Goal: Task Accomplishment & Management: Use online tool/utility

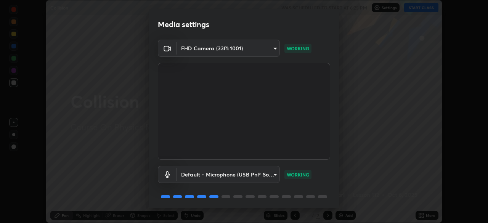
scroll to position [27, 0]
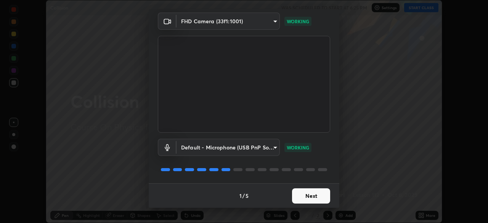
click at [307, 195] on button "Next" at bounding box center [311, 195] width 38 height 15
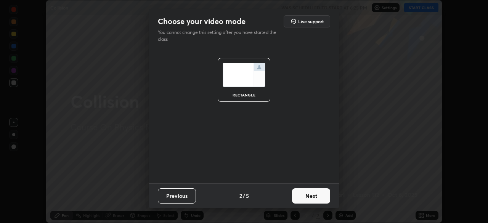
scroll to position [0, 0]
click at [321, 198] on button "Next" at bounding box center [311, 195] width 38 height 15
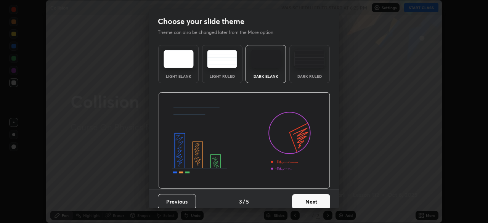
click at [308, 78] on div "Dark Ruled" at bounding box center [309, 76] width 31 height 4
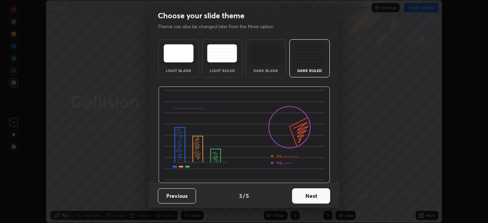
click at [308, 197] on button "Next" at bounding box center [311, 195] width 38 height 15
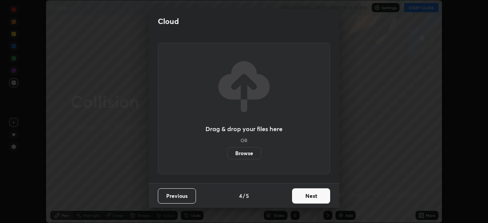
scroll to position [0, 0]
click at [328, 197] on button "Next" at bounding box center [311, 195] width 38 height 15
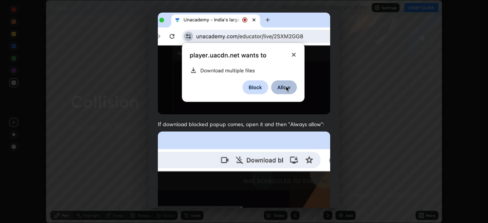
scroll to position [165, 0]
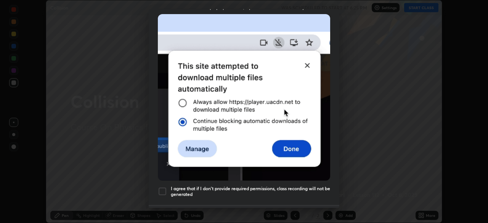
click at [163, 187] on div at bounding box center [162, 191] width 9 height 9
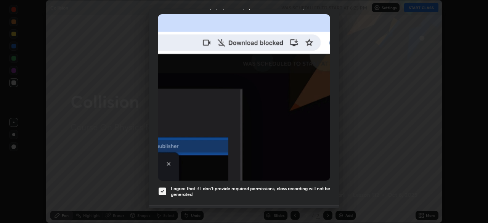
click at [309, 193] on h5 "I agree that if I don't provide required permissions, class recording will not …" at bounding box center [250, 192] width 159 height 12
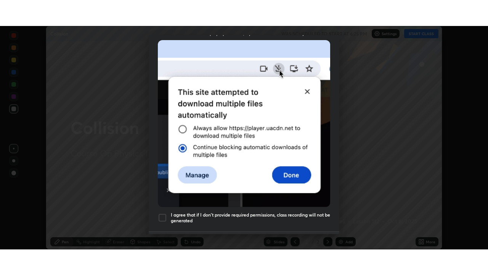
scroll to position [183, 0]
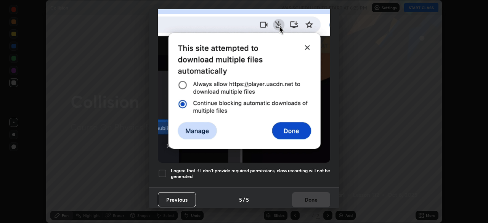
click at [161, 169] on div at bounding box center [162, 173] width 9 height 9
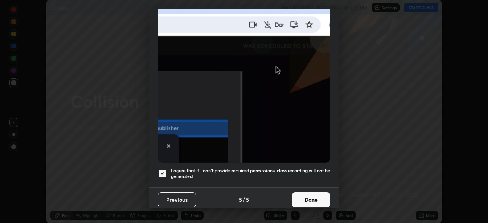
click at [307, 192] on button "Done" at bounding box center [311, 199] width 38 height 15
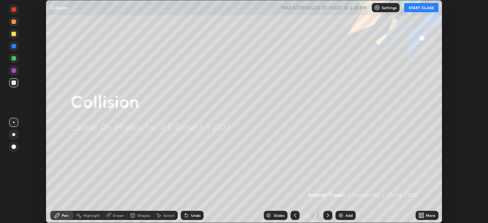
click at [347, 215] on div "Add" at bounding box center [349, 216] width 7 height 4
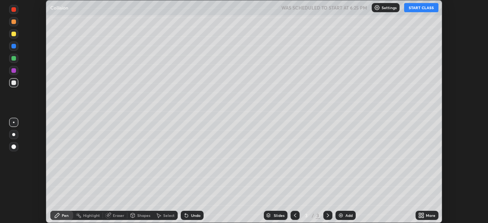
click at [428, 212] on div "More" at bounding box center [427, 215] width 23 height 9
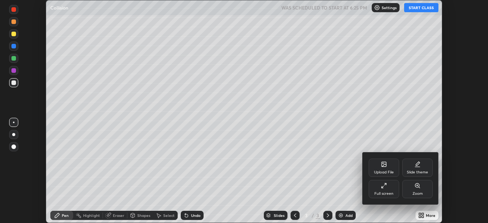
click at [392, 191] on div "Full screen" at bounding box center [384, 189] width 31 height 18
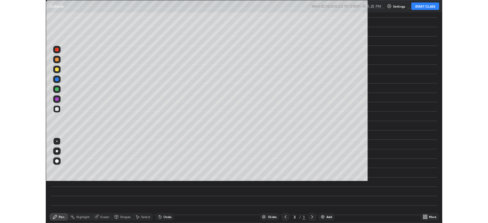
scroll to position [275, 488]
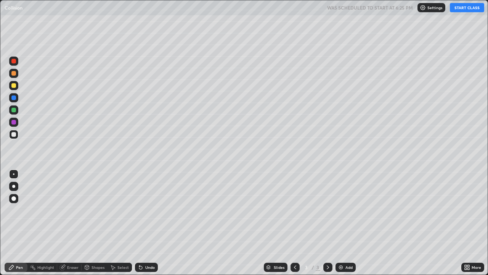
click at [464, 6] on button "START CLASS" at bounding box center [467, 7] width 34 height 9
click at [14, 186] on div at bounding box center [13, 186] width 3 height 3
click at [94, 223] on div "Shapes" at bounding box center [98, 267] width 13 height 4
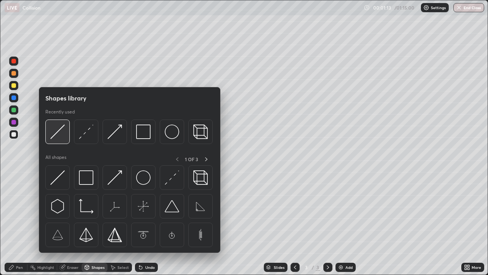
click at [60, 128] on img at bounding box center [57, 131] width 14 height 14
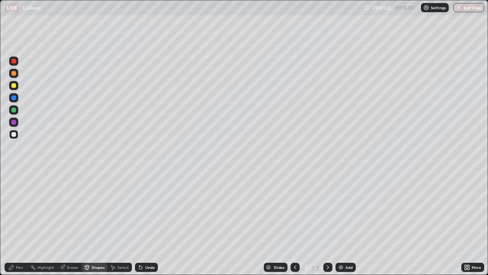
click at [92, 223] on div "Shapes" at bounding box center [98, 267] width 13 height 4
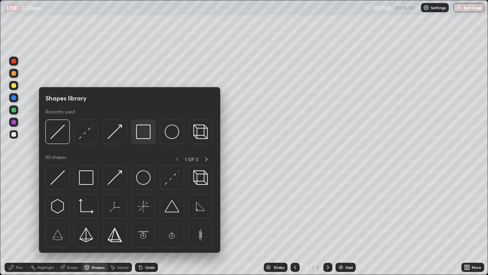
click at [142, 137] on img at bounding box center [143, 131] width 14 height 14
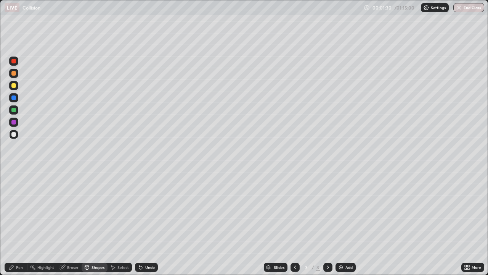
click at [22, 223] on div "Pen" at bounding box center [16, 266] width 23 height 9
click at [93, 223] on div "Shapes" at bounding box center [95, 266] width 26 height 9
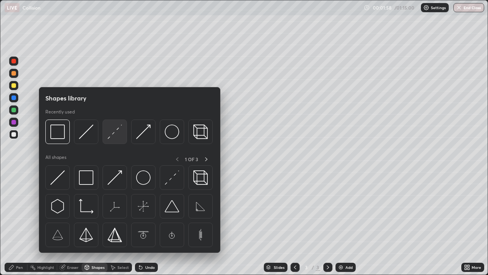
click at [117, 130] on img at bounding box center [115, 131] width 14 height 14
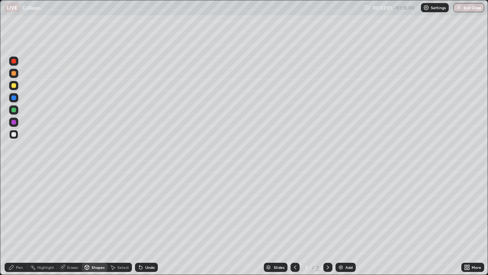
click at [15, 223] on div "Pen" at bounding box center [16, 266] width 23 height 9
click at [69, 223] on div "Eraser" at bounding box center [72, 267] width 11 height 4
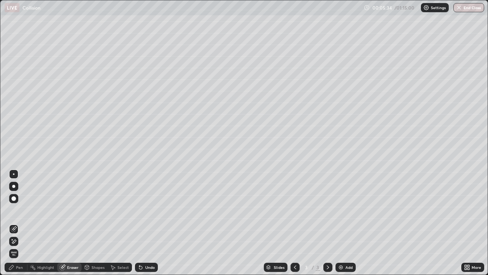
click at [19, 223] on div "Pen" at bounding box center [19, 267] width 7 height 4
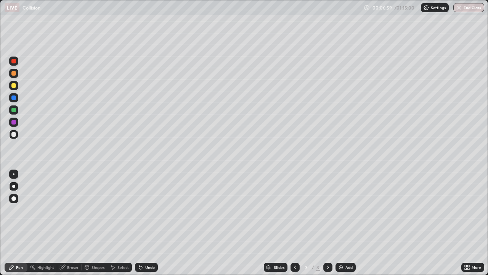
click at [14, 134] on div at bounding box center [13, 134] width 5 height 5
click at [341, 223] on img at bounding box center [341, 267] width 6 height 6
click at [15, 86] on div at bounding box center [13, 85] width 5 height 5
click at [14, 135] on div at bounding box center [13, 134] width 5 height 5
click at [15, 87] on div at bounding box center [13, 85] width 5 height 5
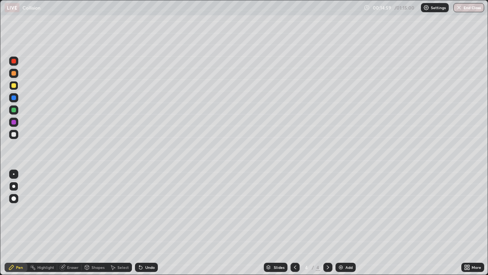
click at [341, 223] on img at bounding box center [341, 267] width 6 height 6
click at [294, 223] on icon at bounding box center [295, 267] width 6 height 6
click at [113, 223] on icon at bounding box center [113, 267] width 4 height 5
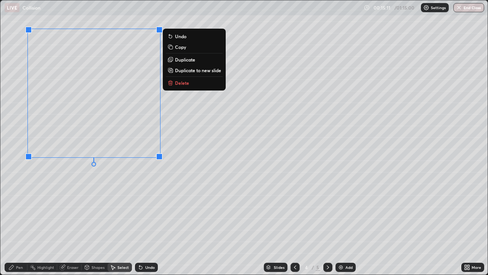
click at [181, 68] on p "Duplicate to new slide" at bounding box center [198, 70] width 46 height 6
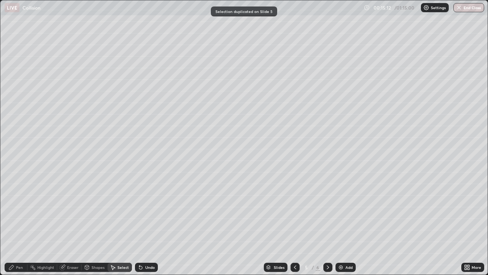
click at [16, 223] on div "Pen" at bounding box center [19, 267] width 7 height 4
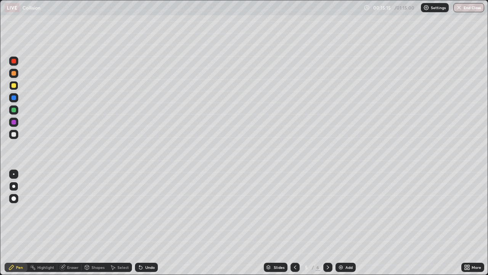
click at [13, 112] on div at bounding box center [13, 110] width 5 height 5
click at [147, 223] on div "Undo" at bounding box center [146, 266] width 23 height 9
click at [151, 223] on div "Undo" at bounding box center [146, 266] width 23 height 9
click at [14, 135] on div at bounding box center [13, 134] width 5 height 5
click at [12, 87] on div at bounding box center [13, 85] width 5 height 5
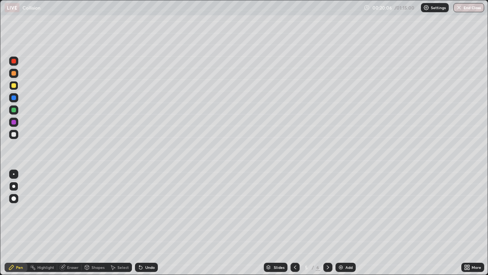
click at [16, 136] on div at bounding box center [13, 134] width 9 height 9
click at [14, 87] on div at bounding box center [13, 85] width 5 height 5
click at [294, 223] on icon at bounding box center [295, 267] width 6 height 6
click at [327, 223] on icon at bounding box center [328, 267] width 6 height 6
click at [13, 134] on div at bounding box center [13, 134] width 5 height 5
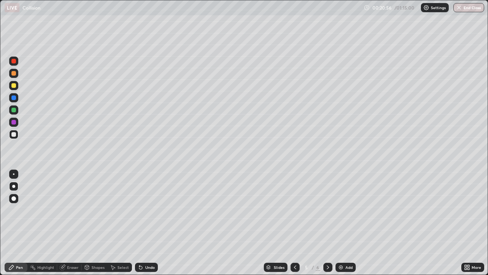
click at [294, 223] on icon at bounding box center [295, 267] width 6 height 6
click at [328, 223] on icon at bounding box center [328, 267] width 6 height 6
click at [327, 223] on icon at bounding box center [328, 267] width 6 height 6
click at [98, 223] on div "Shapes" at bounding box center [98, 267] width 13 height 4
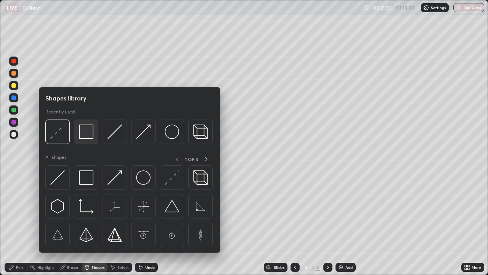
click at [91, 131] on img at bounding box center [86, 131] width 14 height 14
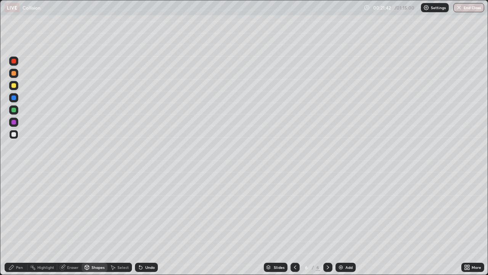
click at [20, 223] on div "Pen" at bounding box center [19, 267] width 7 height 4
click at [139, 223] on icon at bounding box center [139, 265] width 1 height 1
click at [141, 223] on icon at bounding box center [140, 267] width 3 height 3
click at [141, 223] on icon at bounding box center [141, 267] width 6 height 6
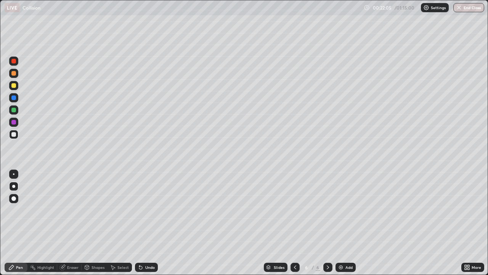
click at [140, 223] on icon at bounding box center [140, 267] width 3 height 3
click at [14, 87] on div at bounding box center [13, 85] width 5 height 5
click at [14, 138] on div at bounding box center [13, 134] width 9 height 9
click at [13, 85] on div at bounding box center [13, 85] width 5 height 5
click at [149, 223] on div "Undo" at bounding box center [150, 267] width 10 height 4
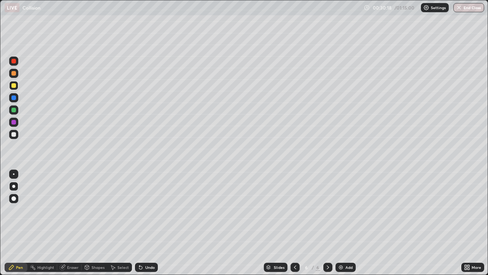
click at [149, 223] on div "Undo" at bounding box center [150, 267] width 10 height 4
click at [14, 135] on div at bounding box center [13, 134] width 5 height 5
click at [16, 87] on div at bounding box center [13, 85] width 5 height 5
click at [14, 133] on div at bounding box center [13, 134] width 5 height 5
click at [150, 223] on div "Undo" at bounding box center [150, 267] width 10 height 4
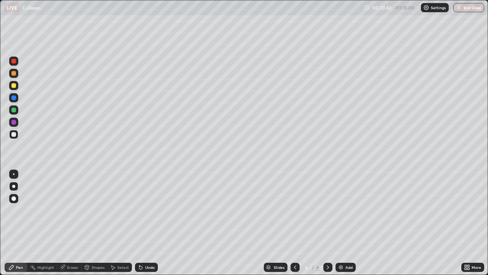
click at [150, 223] on div "Undo" at bounding box center [150, 267] width 10 height 4
click at [152, 223] on div "Undo" at bounding box center [150, 267] width 10 height 4
click at [117, 223] on div "Select" at bounding box center [122, 267] width 11 height 4
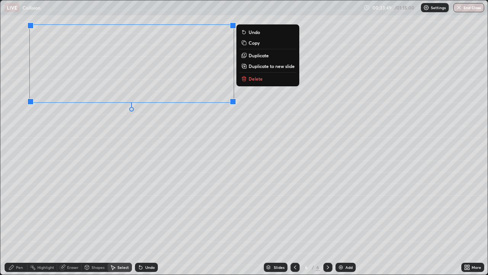
click at [256, 66] on p "Duplicate to new slide" at bounding box center [272, 66] width 46 height 6
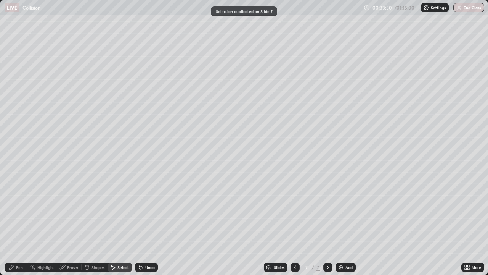
click at [14, 223] on div "Pen" at bounding box center [16, 266] width 23 height 9
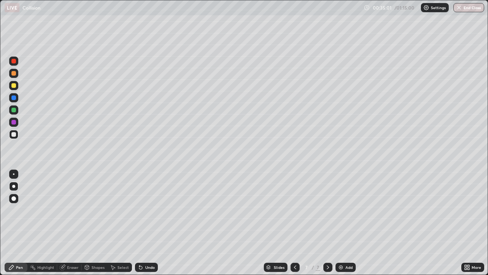
click at [69, 223] on div "Eraser" at bounding box center [72, 267] width 11 height 4
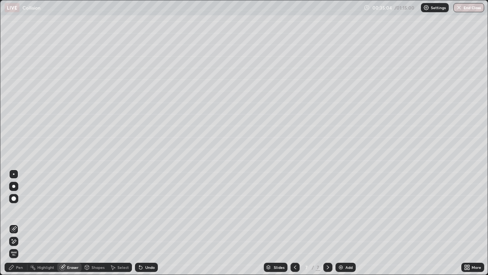
click at [20, 223] on div "Pen" at bounding box center [19, 267] width 7 height 4
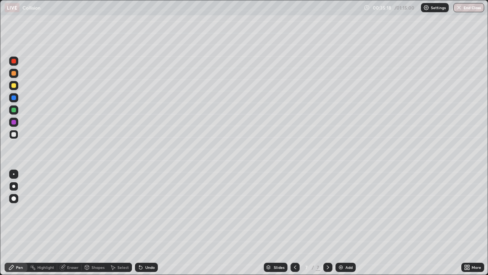
click at [119, 223] on div "Select" at bounding box center [122, 267] width 11 height 4
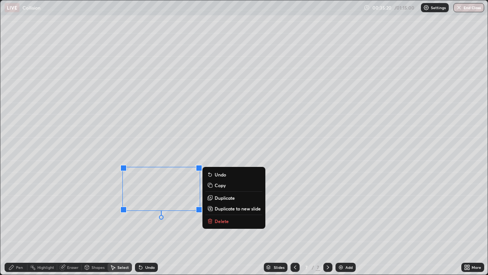
click at [215, 223] on button "Delete" at bounding box center [234, 220] width 57 height 9
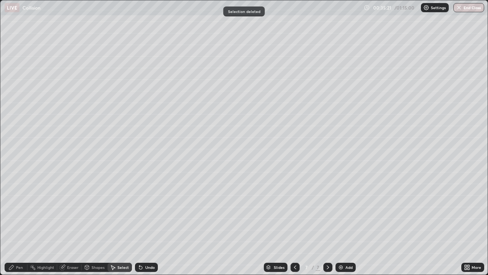
click at [19, 223] on div "Pen" at bounding box center [19, 267] width 7 height 4
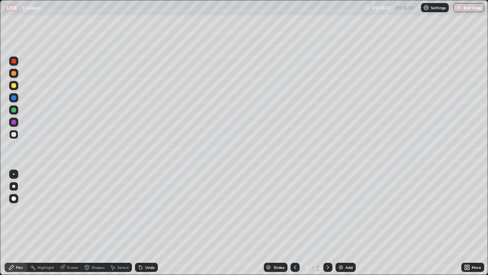
click at [141, 223] on icon at bounding box center [141, 267] width 6 height 6
click at [294, 223] on icon at bounding box center [295, 267] width 2 height 4
click at [327, 223] on icon at bounding box center [328, 267] width 6 height 6
click at [124, 223] on div "Select" at bounding box center [122, 267] width 11 height 4
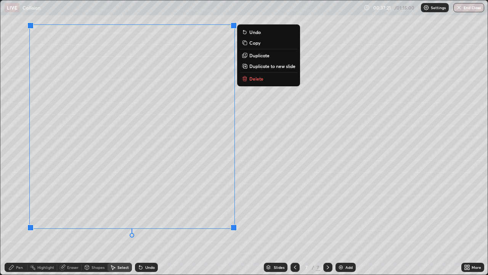
click at [252, 79] on p "Delete" at bounding box center [256, 79] width 14 height 6
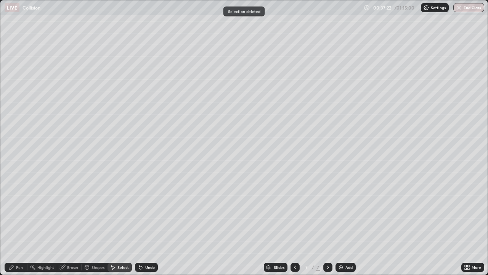
click at [23, 223] on div "Pen" at bounding box center [16, 266] width 23 height 9
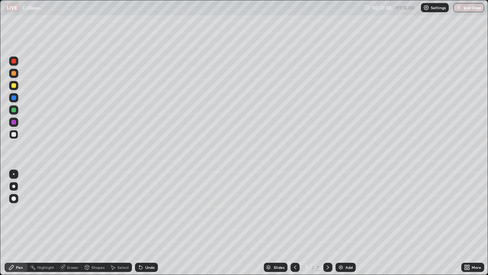
click at [295, 223] on icon at bounding box center [295, 267] width 2 height 4
click at [327, 223] on icon at bounding box center [328, 267] width 6 height 6
click at [150, 223] on div "Undo" at bounding box center [150, 267] width 10 height 4
click at [93, 223] on div "Shapes" at bounding box center [98, 267] width 13 height 4
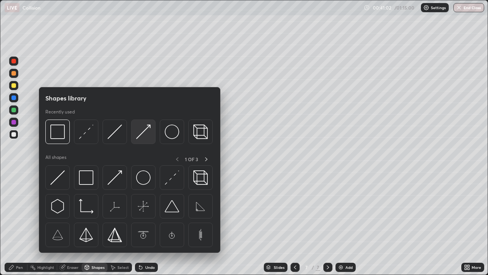
click at [142, 132] on img at bounding box center [143, 131] width 14 height 14
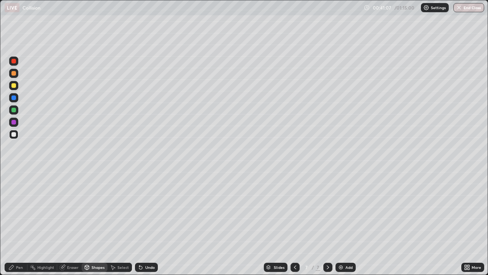
click at [101, 223] on div "Shapes" at bounding box center [98, 267] width 13 height 4
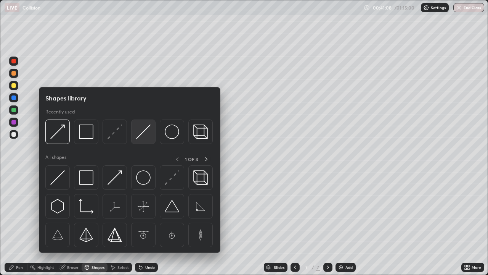
click at [144, 129] on img at bounding box center [143, 131] width 14 height 14
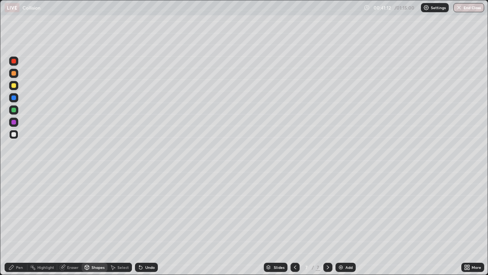
click at [142, 223] on icon at bounding box center [141, 267] width 6 height 6
click at [99, 223] on div "Shapes" at bounding box center [98, 267] width 13 height 4
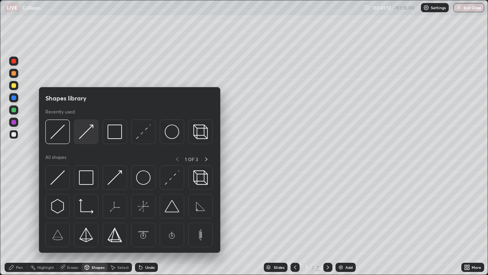
click at [87, 131] on img at bounding box center [86, 131] width 14 height 14
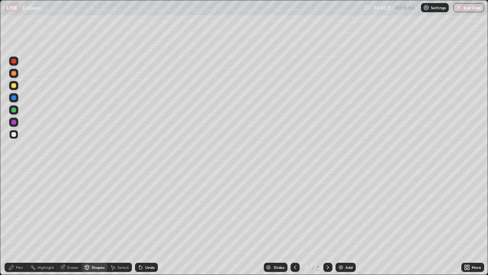
click at [14, 223] on div "Pen" at bounding box center [16, 266] width 23 height 9
click at [71, 223] on div "Eraser" at bounding box center [72, 267] width 11 height 4
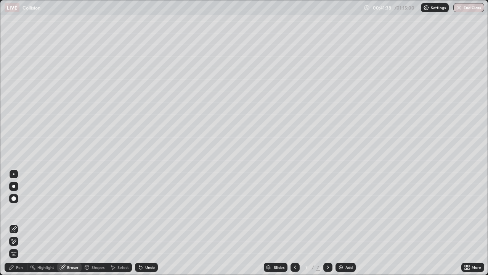
click at [19, 223] on div "Pen" at bounding box center [19, 267] width 7 height 4
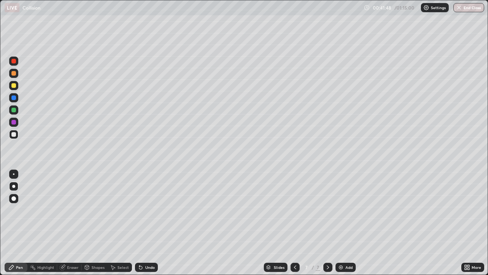
click at [140, 223] on icon at bounding box center [140, 267] width 3 height 3
click at [152, 223] on div "Undo" at bounding box center [146, 266] width 23 height 9
click at [14, 86] on div at bounding box center [13, 85] width 5 height 5
click at [13, 136] on div at bounding box center [13, 134] width 5 height 5
click at [342, 223] on img at bounding box center [341, 267] width 6 height 6
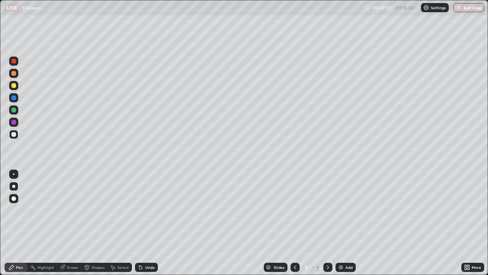
click at [94, 223] on div "Shapes" at bounding box center [98, 267] width 13 height 4
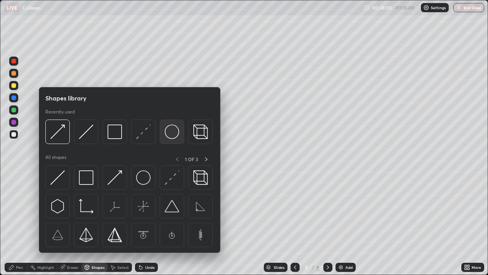
click at [169, 136] on img at bounding box center [172, 131] width 14 height 14
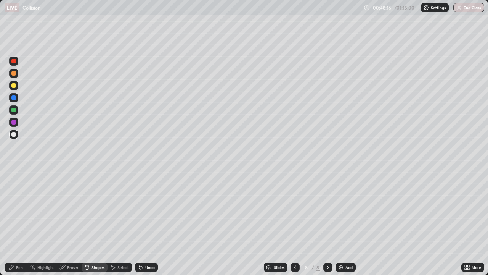
click at [143, 223] on div "Undo" at bounding box center [146, 266] width 23 height 9
click at [146, 223] on div "Undo" at bounding box center [150, 267] width 10 height 4
click at [98, 223] on div "Shapes" at bounding box center [98, 267] width 13 height 4
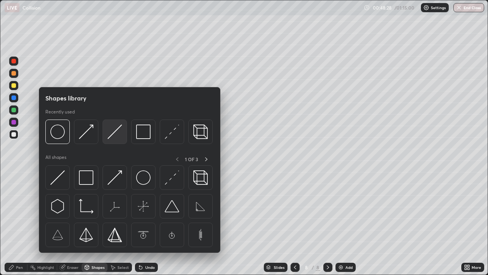
click at [120, 130] on img at bounding box center [115, 131] width 14 height 14
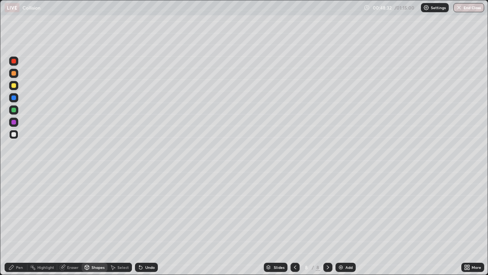
click at [143, 223] on div "Undo" at bounding box center [146, 266] width 23 height 9
click at [20, 223] on div "Pen" at bounding box center [16, 266] width 23 height 9
click at [143, 223] on div "Undo" at bounding box center [146, 266] width 23 height 9
click at [148, 223] on div "Undo" at bounding box center [146, 266] width 23 height 9
click at [145, 223] on div "Undo" at bounding box center [150, 267] width 10 height 4
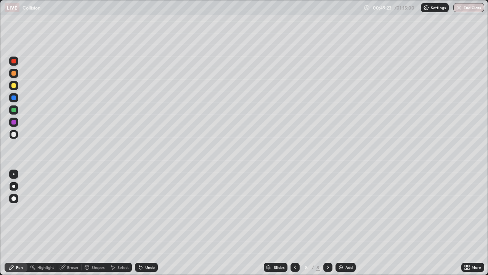
click at [94, 223] on div "Shapes" at bounding box center [98, 267] width 13 height 4
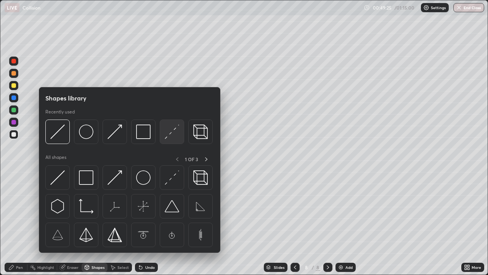
click at [167, 135] on img at bounding box center [172, 131] width 14 height 14
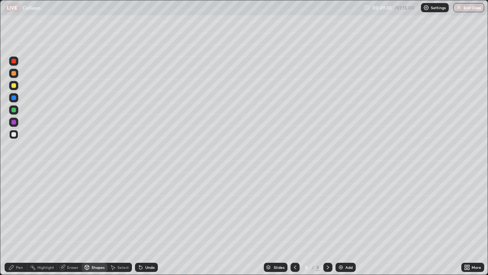
click at [146, 223] on div "Undo" at bounding box center [150, 267] width 10 height 4
click at [14, 223] on div "Pen" at bounding box center [16, 266] width 23 height 9
click at [145, 223] on div "Undo" at bounding box center [150, 267] width 10 height 4
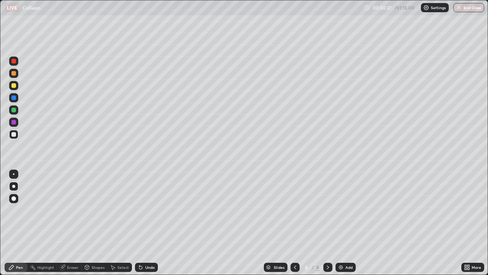
click at [144, 223] on div "Undo" at bounding box center [146, 266] width 23 height 9
click at [143, 223] on div "Undo" at bounding box center [146, 266] width 23 height 9
click at [142, 223] on icon at bounding box center [141, 267] width 6 height 6
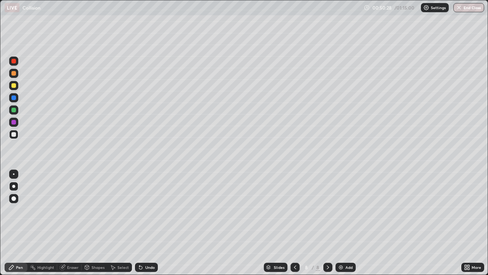
click at [140, 223] on icon at bounding box center [140, 267] width 3 height 3
click at [145, 223] on div "Undo" at bounding box center [146, 266] width 23 height 9
click at [145, 223] on div "Undo" at bounding box center [150, 267] width 10 height 4
click at [146, 223] on div "Undo" at bounding box center [150, 267] width 10 height 4
click at [148, 223] on div "Undo" at bounding box center [150, 267] width 10 height 4
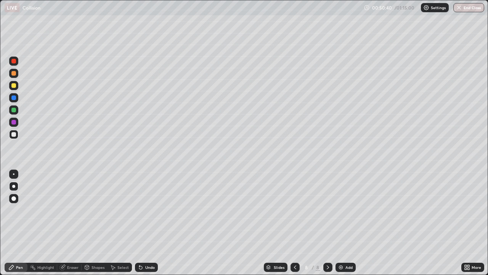
click at [150, 223] on div "Undo" at bounding box center [150, 267] width 10 height 4
click at [151, 223] on div "Undo" at bounding box center [150, 267] width 10 height 4
click at [147, 223] on div "Undo" at bounding box center [150, 267] width 10 height 4
click at [146, 223] on div "Undo" at bounding box center [150, 267] width 10 height 4
click at [16, 86] on div at bounding box center [13, 85] width 5 height 5
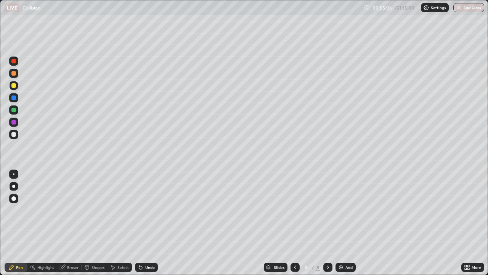
click at [143, 223] on div "Undo" at bounding box center [146, 266] width 23 height 9
click at [140, 223] on icon at bounding box center [140, 267] width 3 height 3
click at [14, 174] on div at bounding box center [14, 174] width 2 height 2
click at [15, 111] on div at bounding box center [13, 110] width 5 height 5
click at [139, 223] on icon at bounding box center [139, 265] width 1 height 1
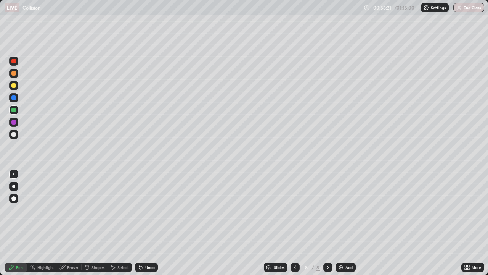
click at [139, 223] on icon at bounding box center [139, 265] width 1 height 1
click at [14, 138] on div at bounding box center [13, 134] width 9 height 9
click at [143, 223] on icon at bounding box center [141, 267] width 6 height 6
click at [145, 223] on div "Undo" at bounding box center [150, 267] width 10 height 4
click at [143, 223] on div "Undo" at bounding box center [146, 266] width 23 height 9
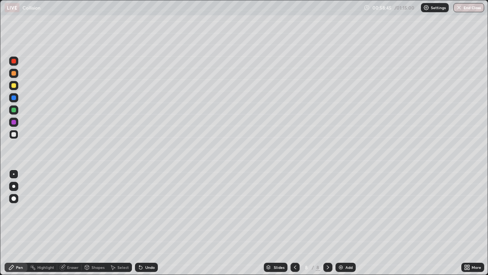
click at [143, 223] on icon at bounding box center [141, 267] width 6 height 6
click at [146, 223] on div "Undo" at bounding box center [150, 267] width 10 height 4
click at [145, 223] on div "Undo" at bounding box center [150, 267] width 10 height 4
click at [146, 223] on div "Undo" at bounding box center [150, 267] width 10 height 4
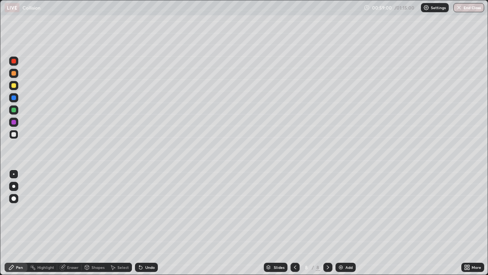
click at [14, 110] on div at bounding box center [13, 110] width 5 height 5
click at [15, 99] on div at bounding box center [13, 97] width 5 height 5
click at [14, 186] on div at bounding box center [13, 186] width 3 height 3
click at [298, 223] on div at bounding box center [295, 266] width 9 height 9
click at [16, 135] on div at bounding box center [13, 134] width 5 height 5
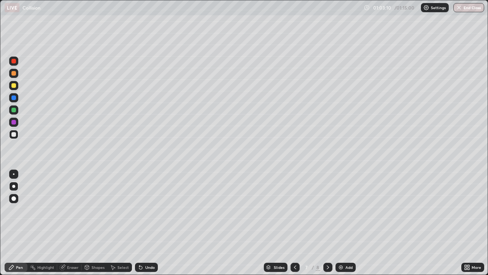
click at [327, 223] on icon at bounding box center [328, 267] width 6 height 6
click at [13, 98] on div at bounding box center [13, 97] width 5 height 5
click at [294, 223] on icon at bounding box center [295, 267] width 6 height 6
click at [465, 6] on button "End Class" at bounding box center [469, 7] width 31 height 9
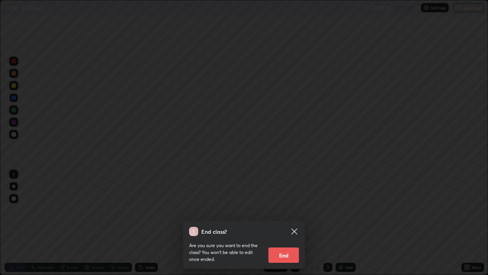
click at [288, 223] on button "End" at bounding box center [284, 254] width 31 height 15
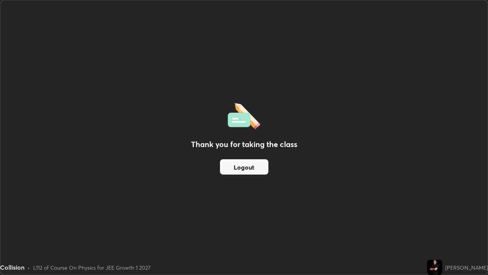
click at [254, 168] on button "Logout" at bounding box center [244, 166] width 48 height 15
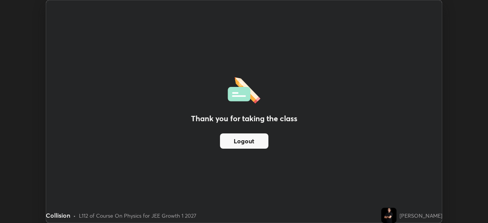
scroll to position [37921, 37656]
click at [245, 137] on button "Logout" at bounding box center [244, 141] width 48 height 15
click at [259, 143] on button "Logout" at bounding box center [244, 141] width 48 height 15
click at [253, 142] on button "Logout" at bounding box center [244, 141] width 48 height 15
click at [245, 141] on button "Logout" at bounding box center [244, 141] width 48 height 15
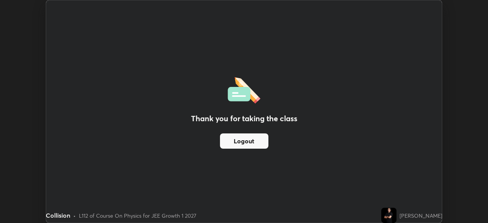
click at [248, 141] on button "Logout" at bounding box center [244, 141] width 48 height 15
click at [250, 143] on button "Logout" at bounding box center [244, 141] width 48 height 15
click at [252, 143] on button "Logout" at bounding box center [244, 141] width 48 height 15
click at [253, 141] on button "Logout" at bounding box center [244, 141] width 48 height 15
click at [250, 143] on button "Logout" at bounding box center [244, 141] width 48 height 15
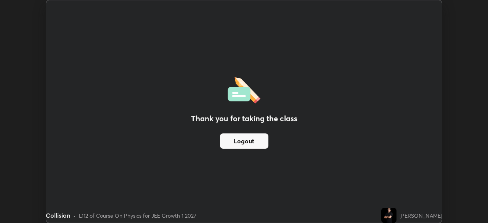
click at [243, 141] on button "Logout" at bounding box center [244, 141] width 48 height 15
click at [243, 140] on button "Logout" at bounding box center [244, 141] width 48 height 15
